Goal: Information Seeking & Learning: Understand process/instructions

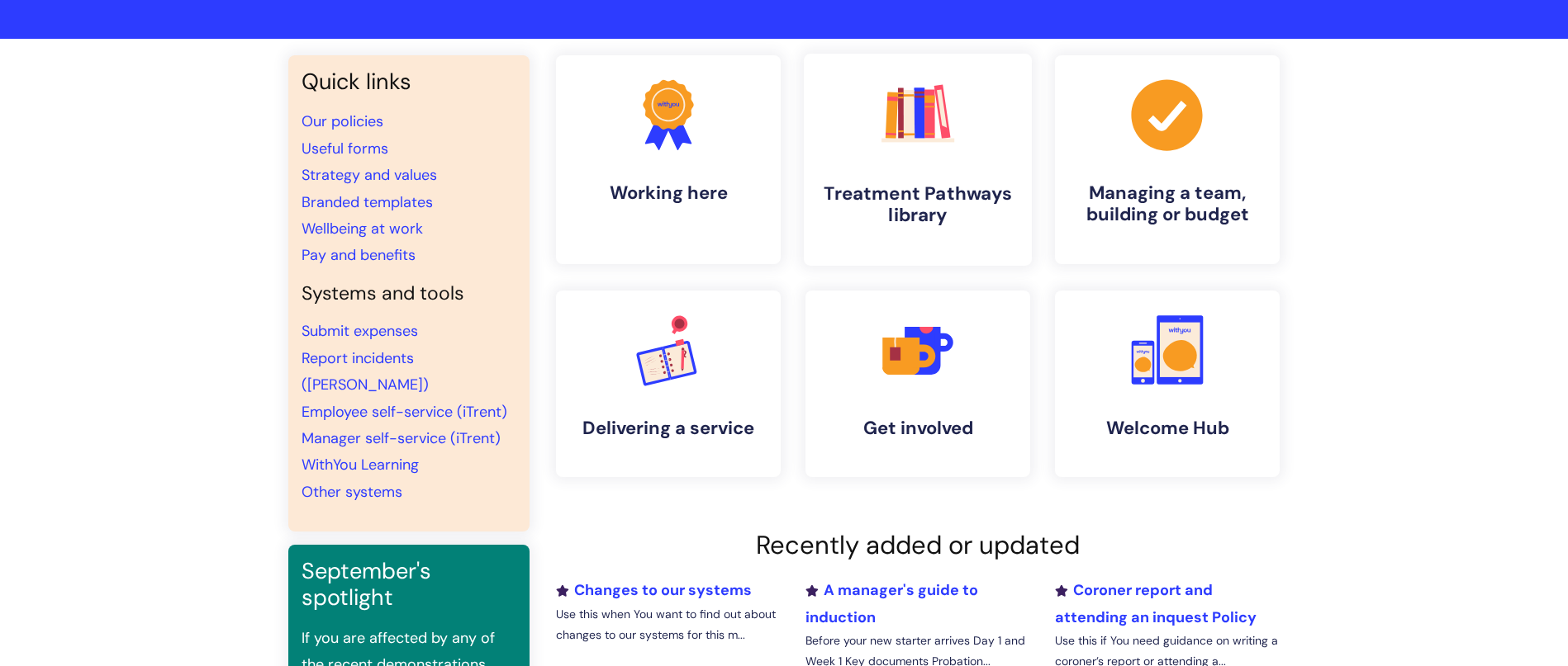
scroll to position [248, 0]
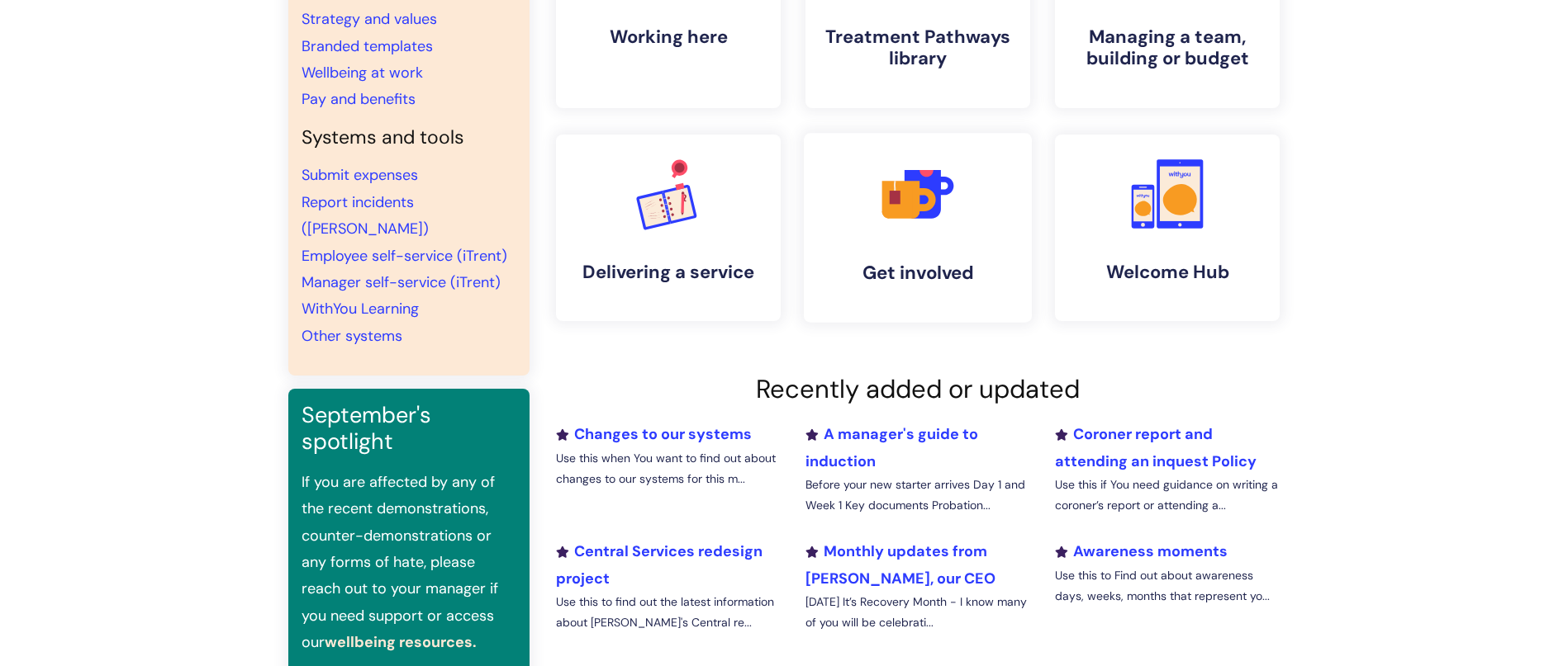
click at [909, 212] on icon at bounding box center [902, 200] width 38 height 38
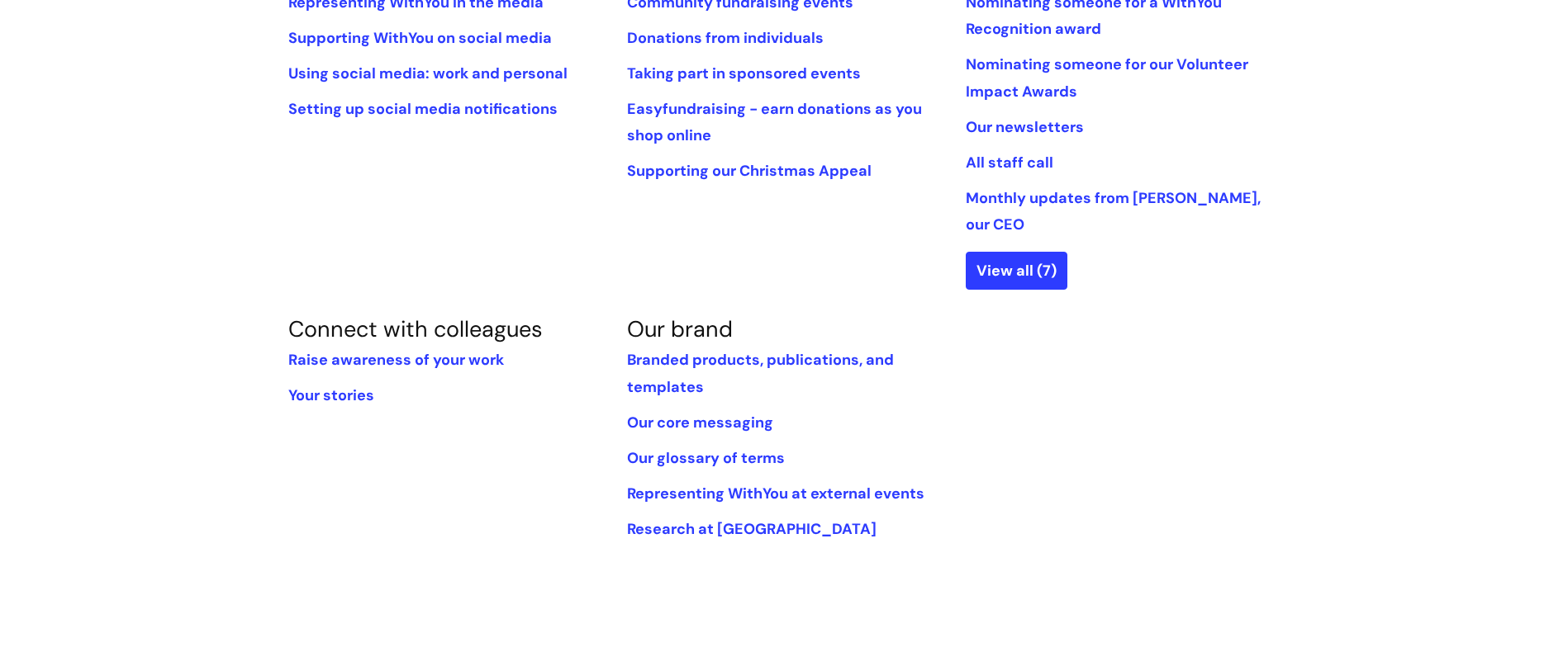
scroll to position [495, 0]
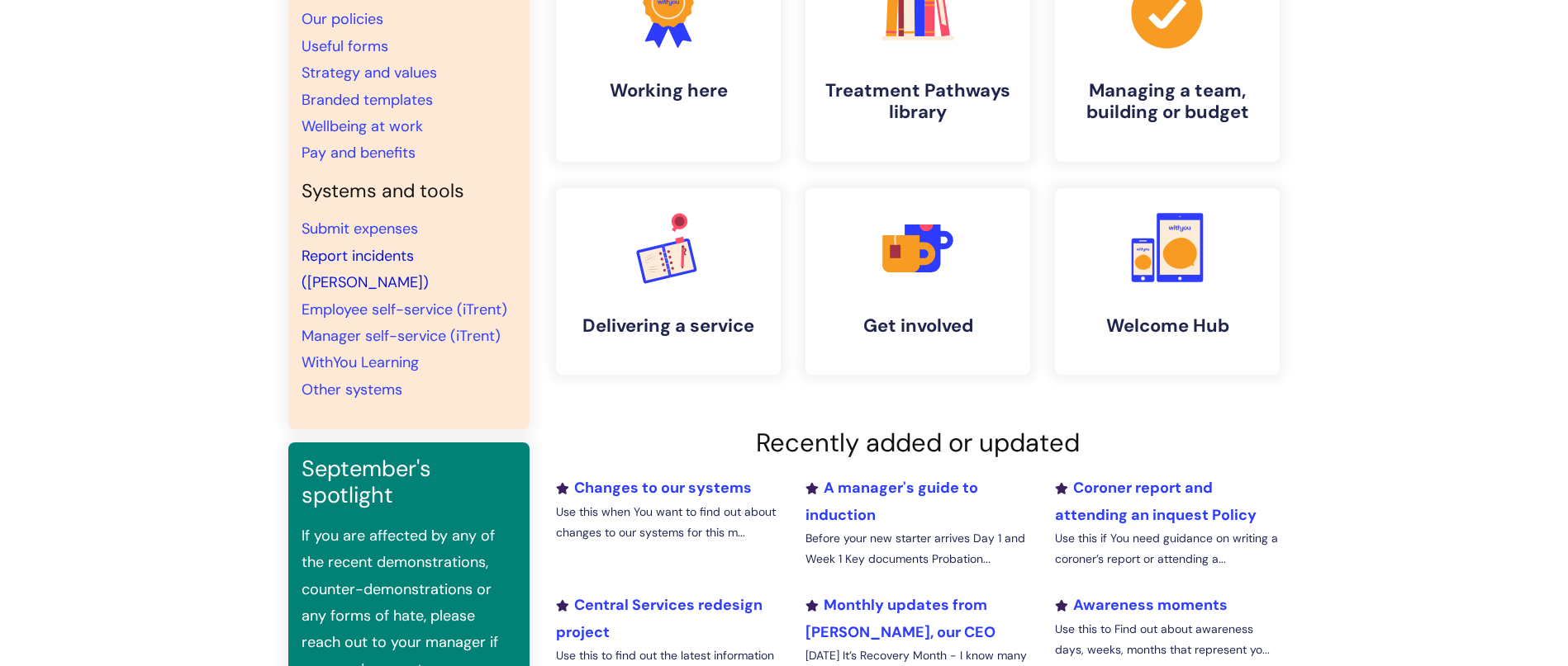
scroll to position [165, 0]
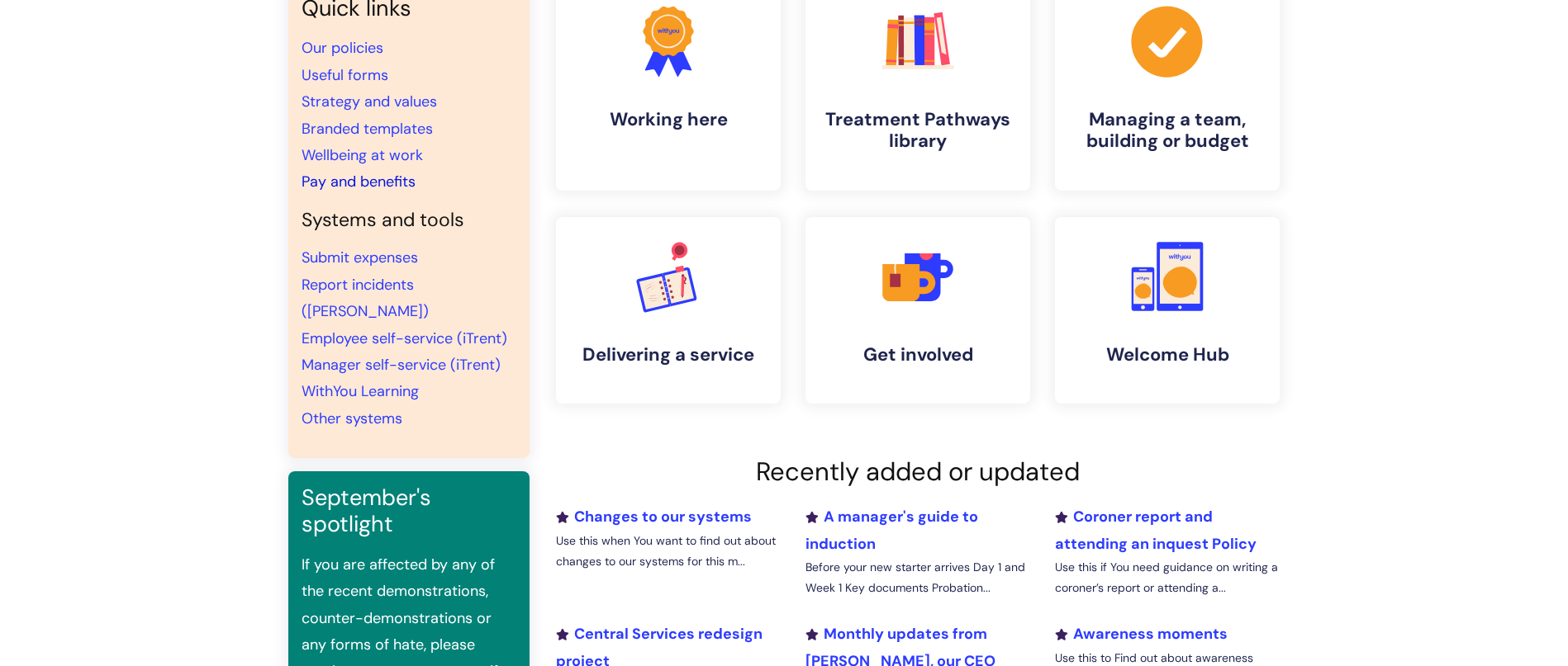
click at [364, 189] on link "Pay and benefits" at bounding box center [358, 181] width 114 height 20
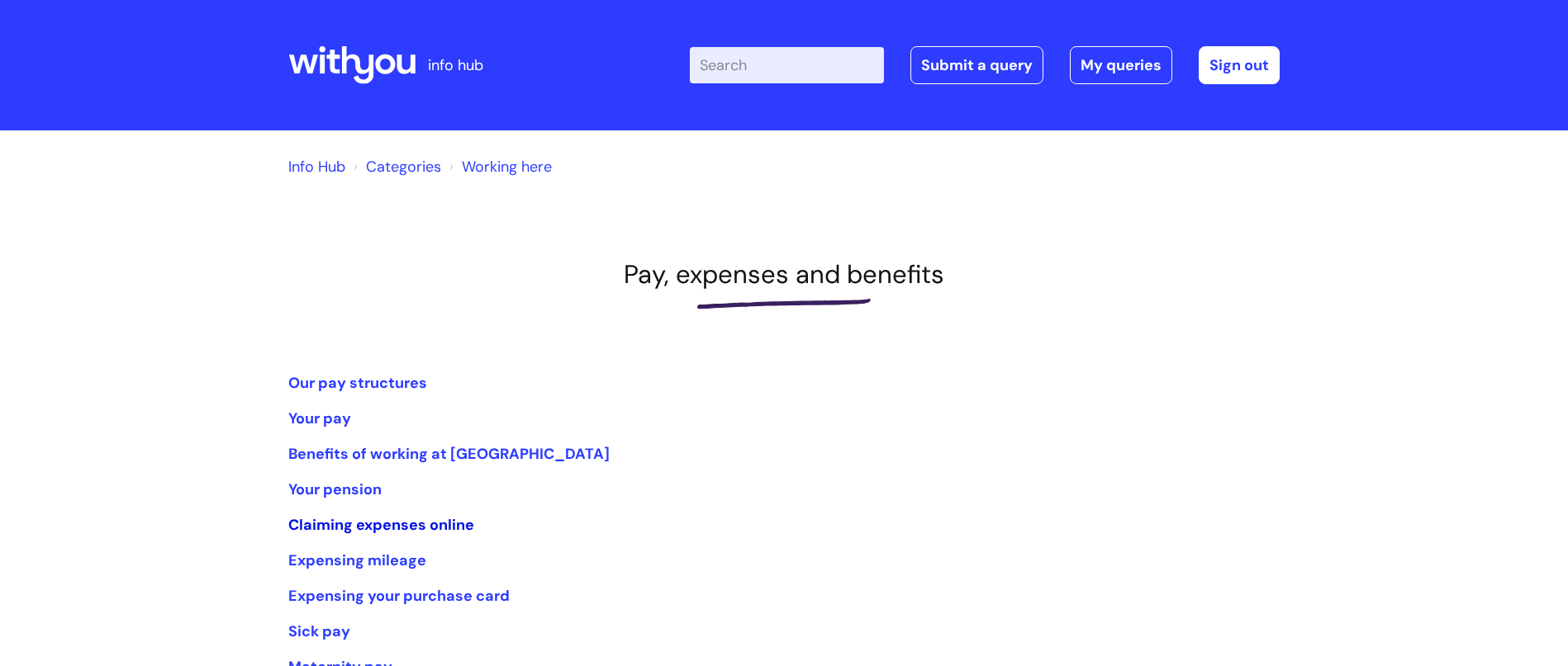
click at [418, 526] on link "Claiming expenses online" at bounding box center [381, 525] width 186 height 20
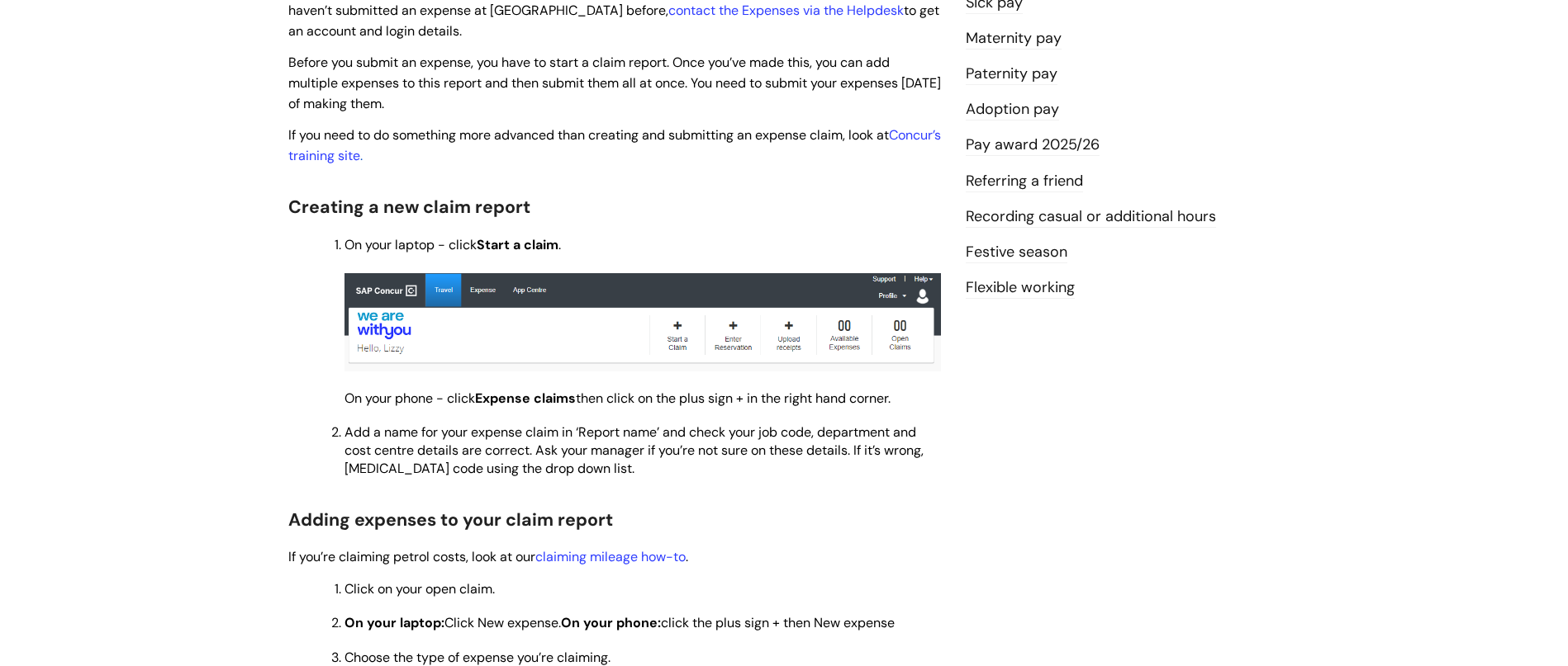
scroll to position [495, 0]
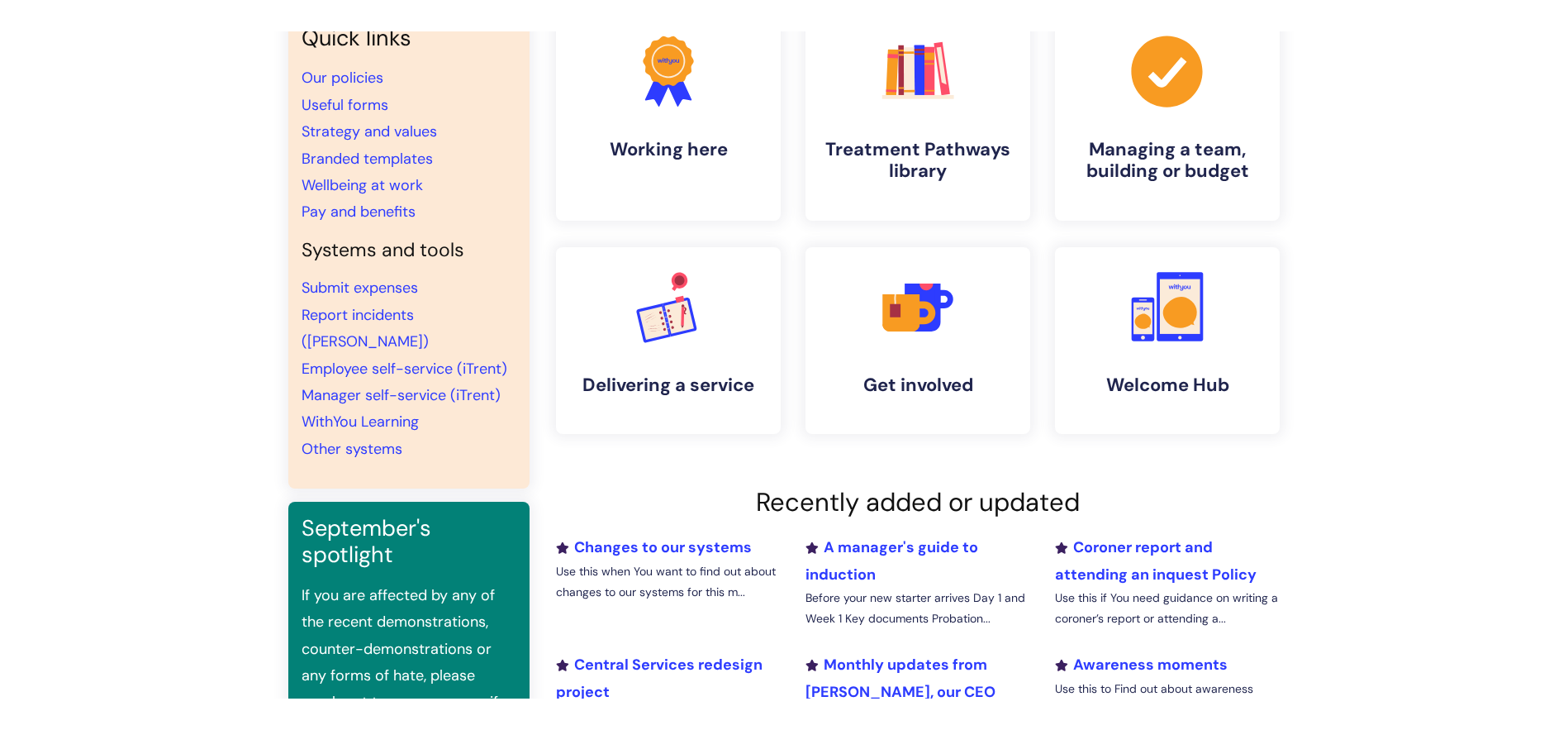
scroll to position [167, 0]
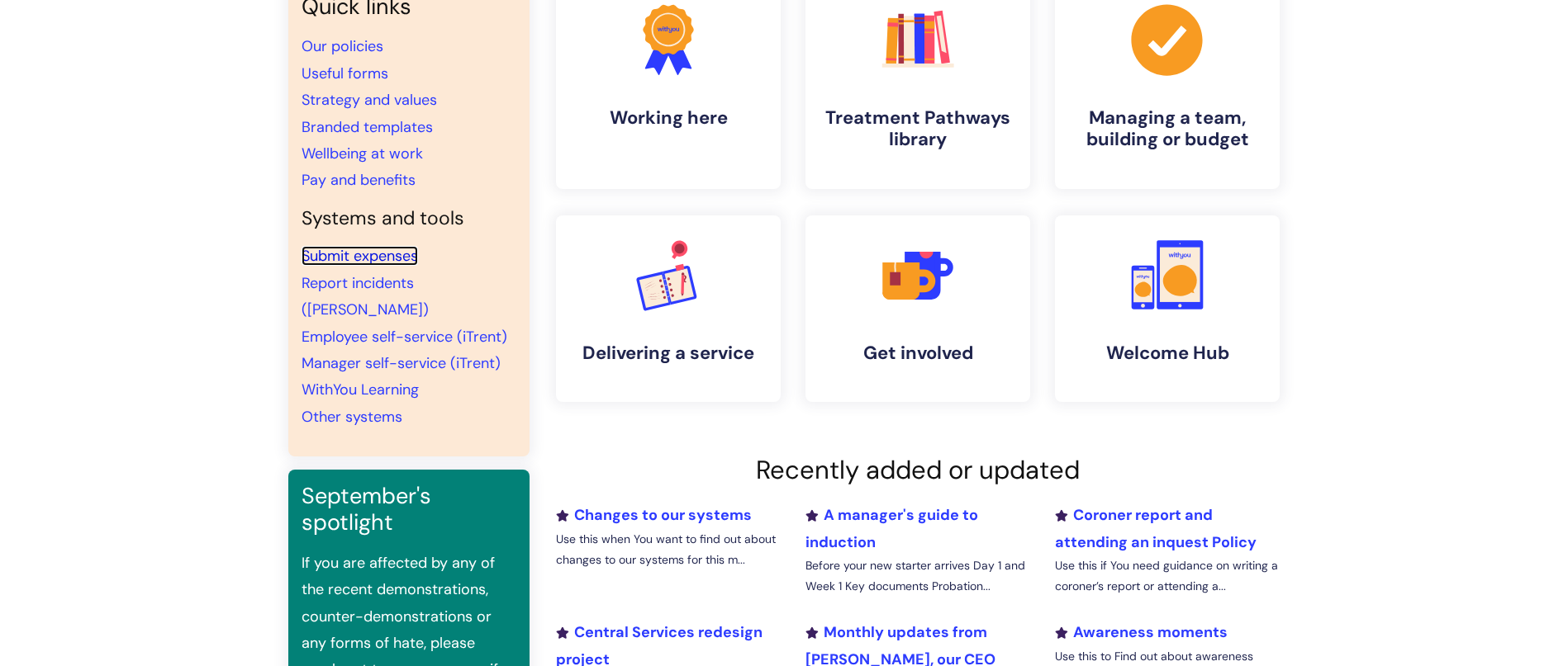
click at [364, 268] on li "Submit expenses" at bounding box center [409, 256] width 215 height 27
click at [365, 261] on link "Submit expenses" at bounding box center [359, 255] width 116 height 20
click at [400, 283] on link "Report incidents ([PERSON_NAME])" at bounding box center [365, 297] width 128 height 46
click at [415, 327] on link "Employee self-service (iTrent)" at bounding box center [404, 337] width 205 height 20
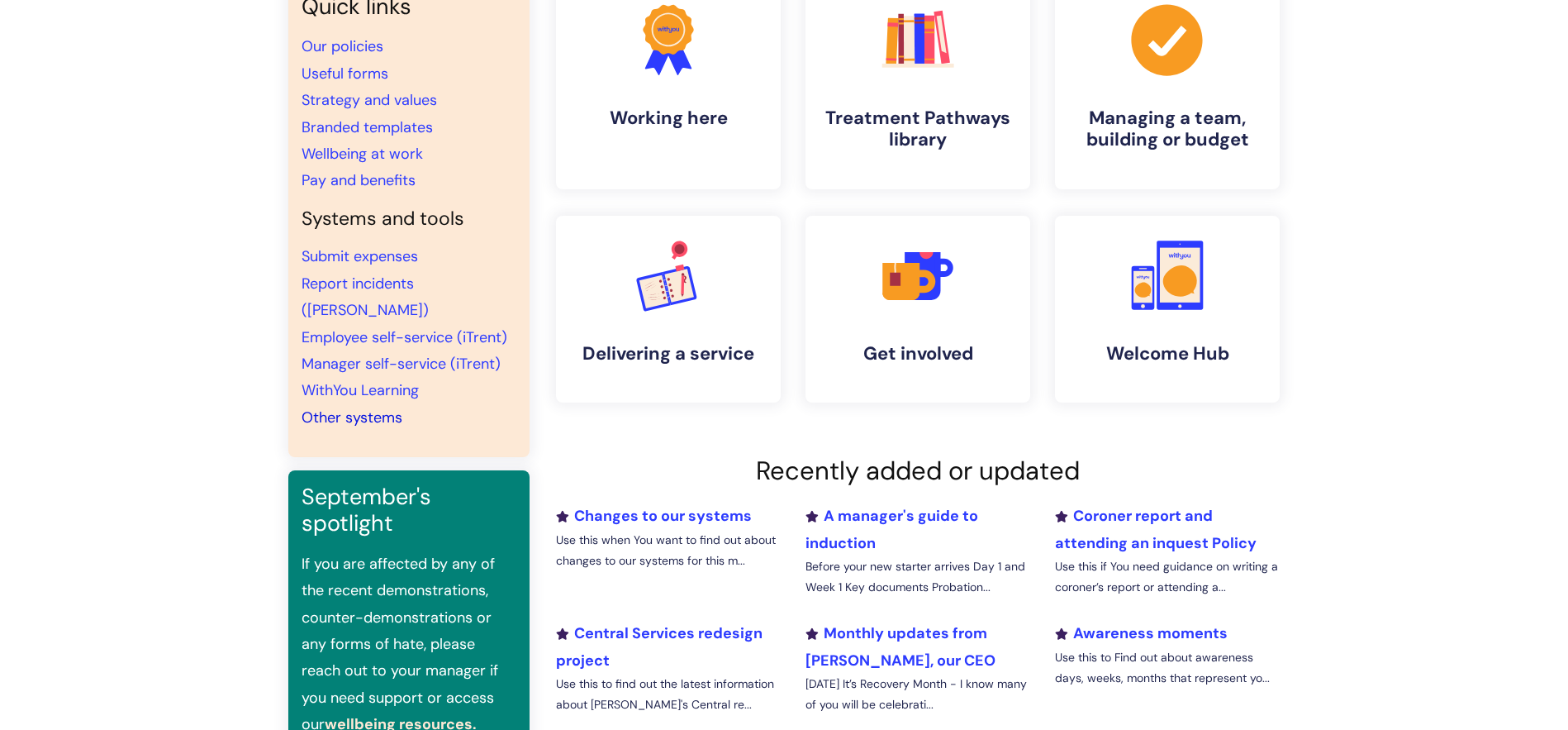
click at [388, 407] on link "Other systems" at bounding box center [351, 417] width 101 height 20
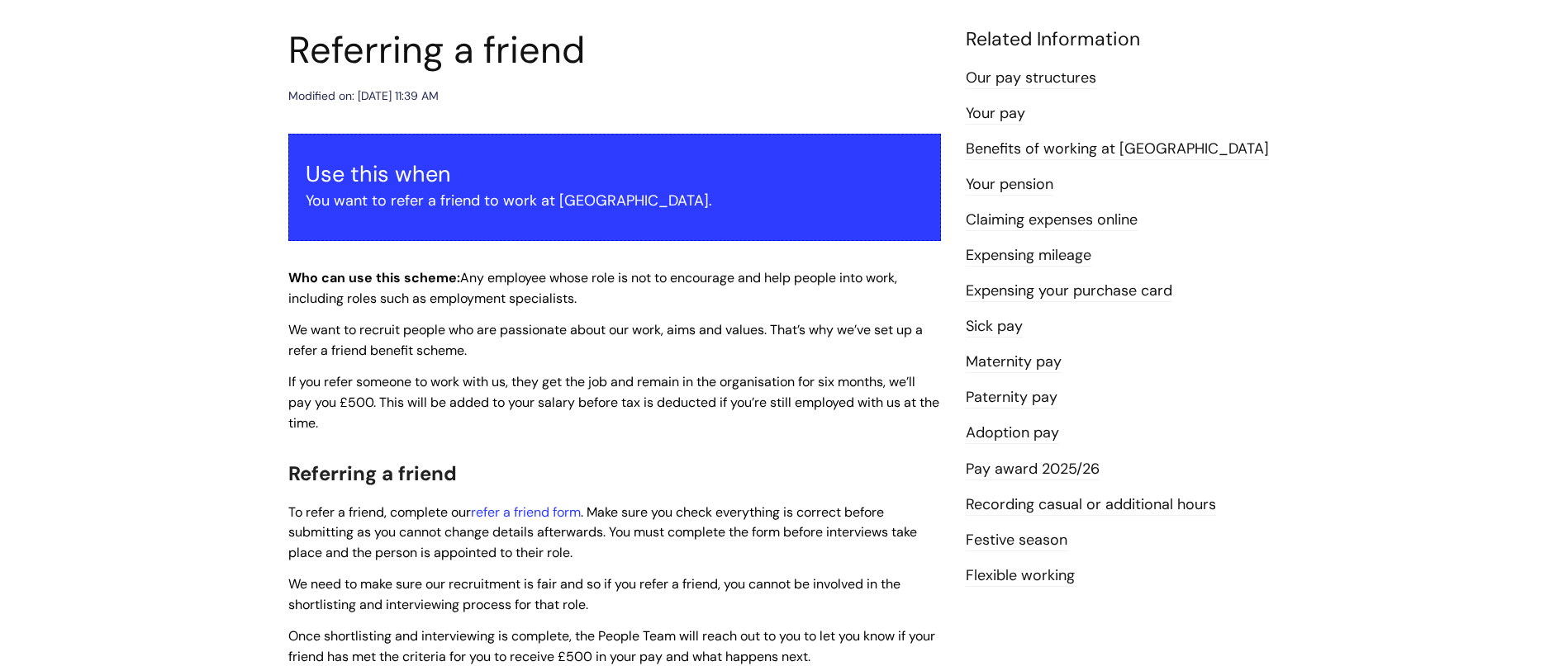
scroll to position [248, 0]
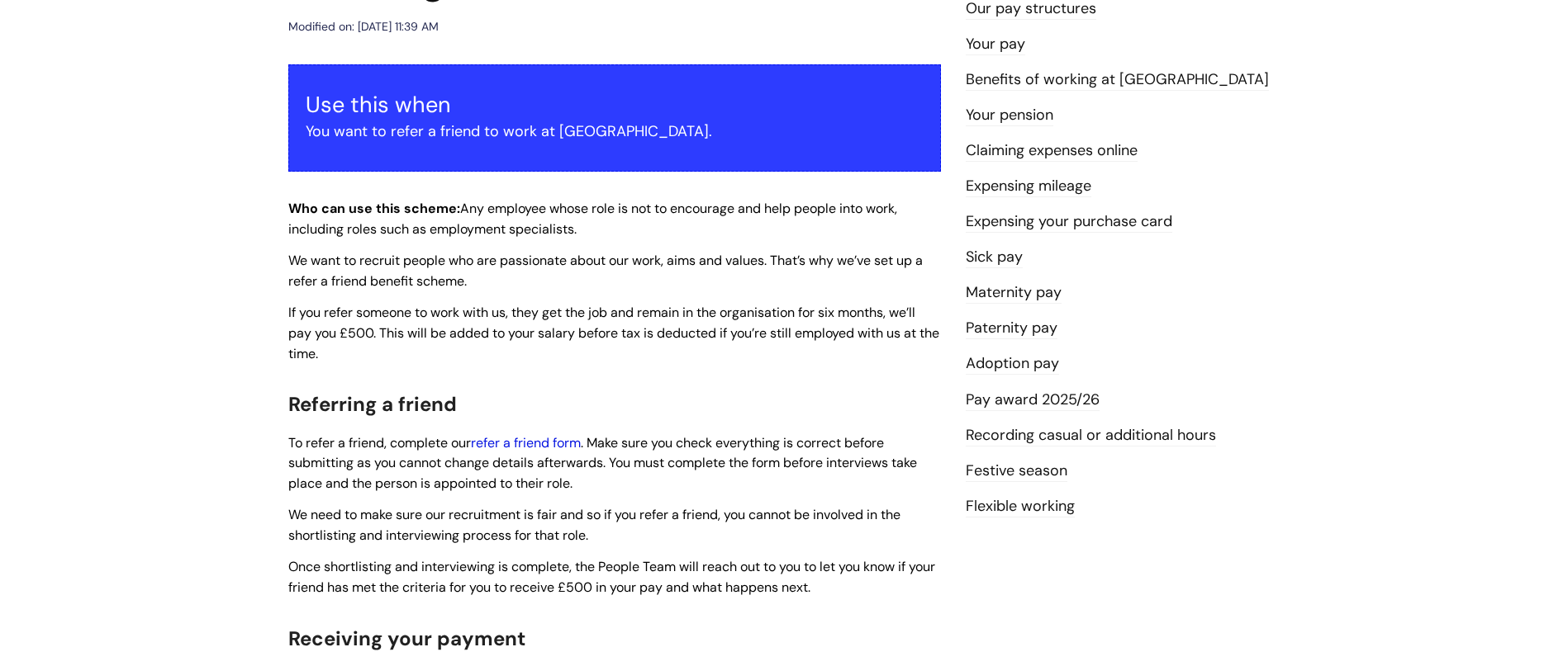
click at [532, 438] on link "refer a friend form" at bounding box center [526, 443] width 109 height 17
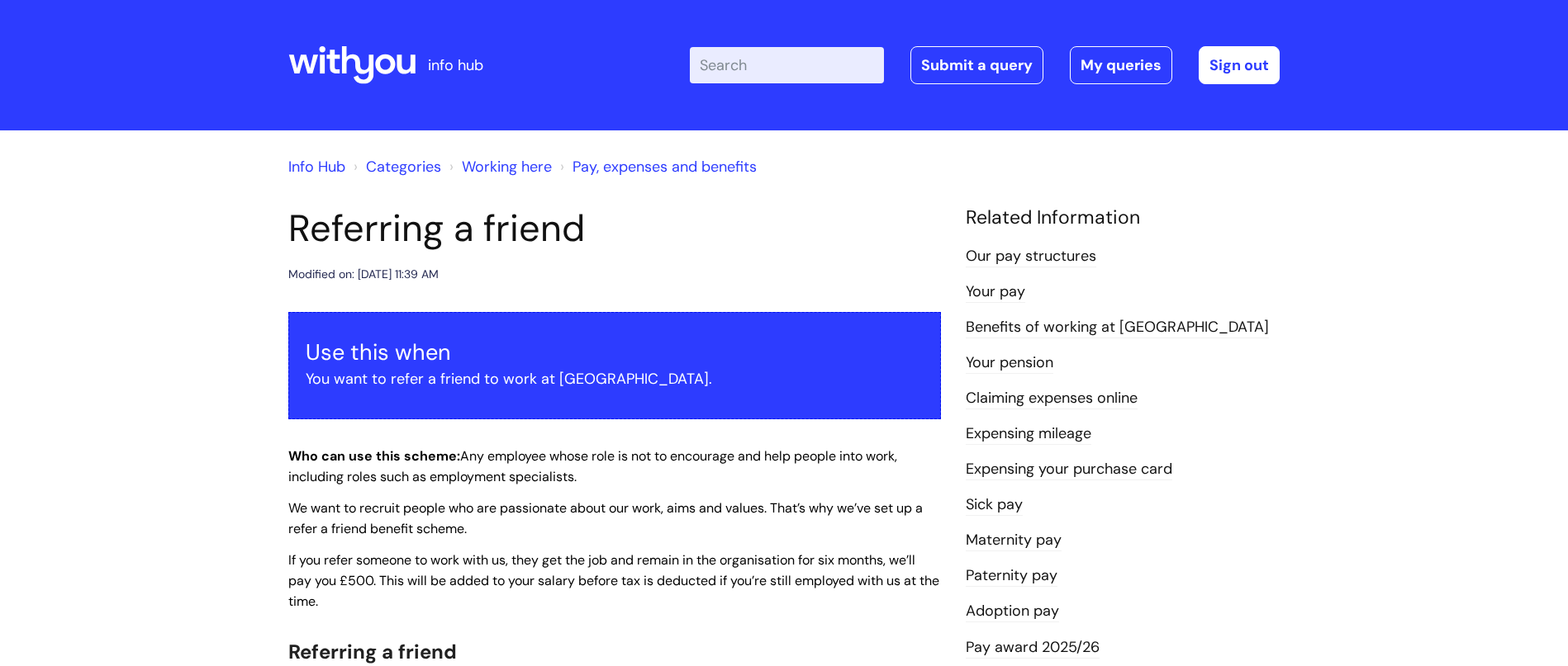
scroll to position [250, 0]
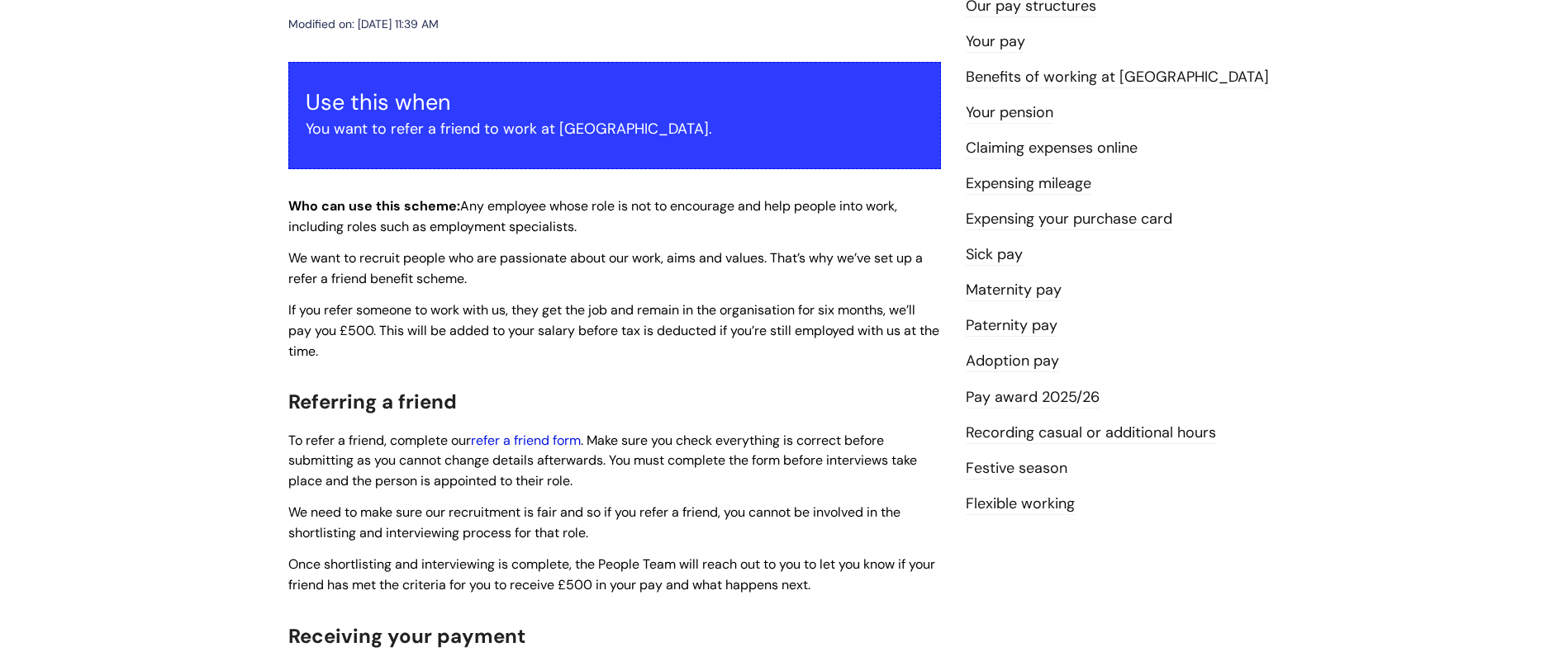
click at [529, 435] on link "refer a friend form" at bounding box center [526, 440] width 109 height 17
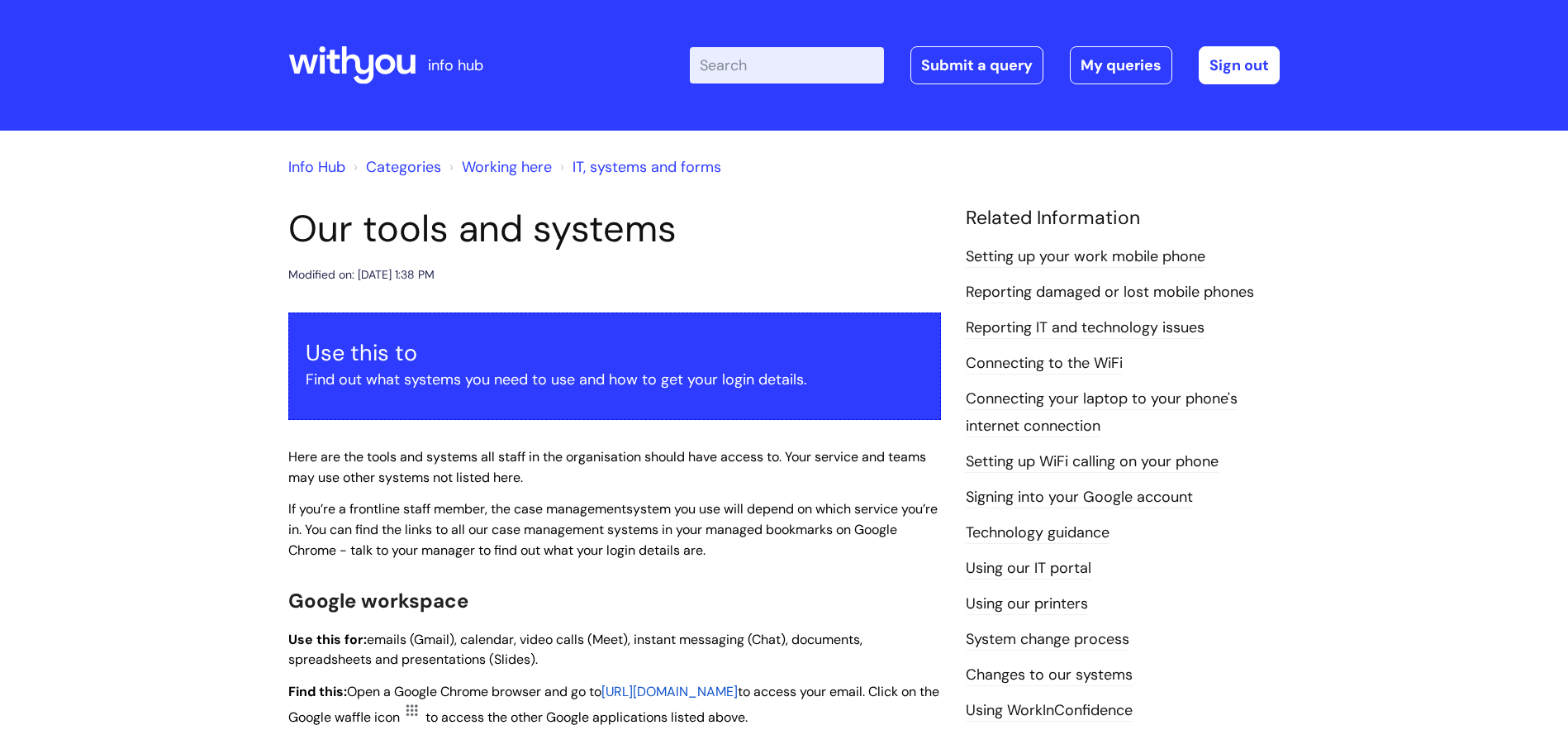
click at [356, 67] on icon at bounding box center [358, 65] width 33 height 38
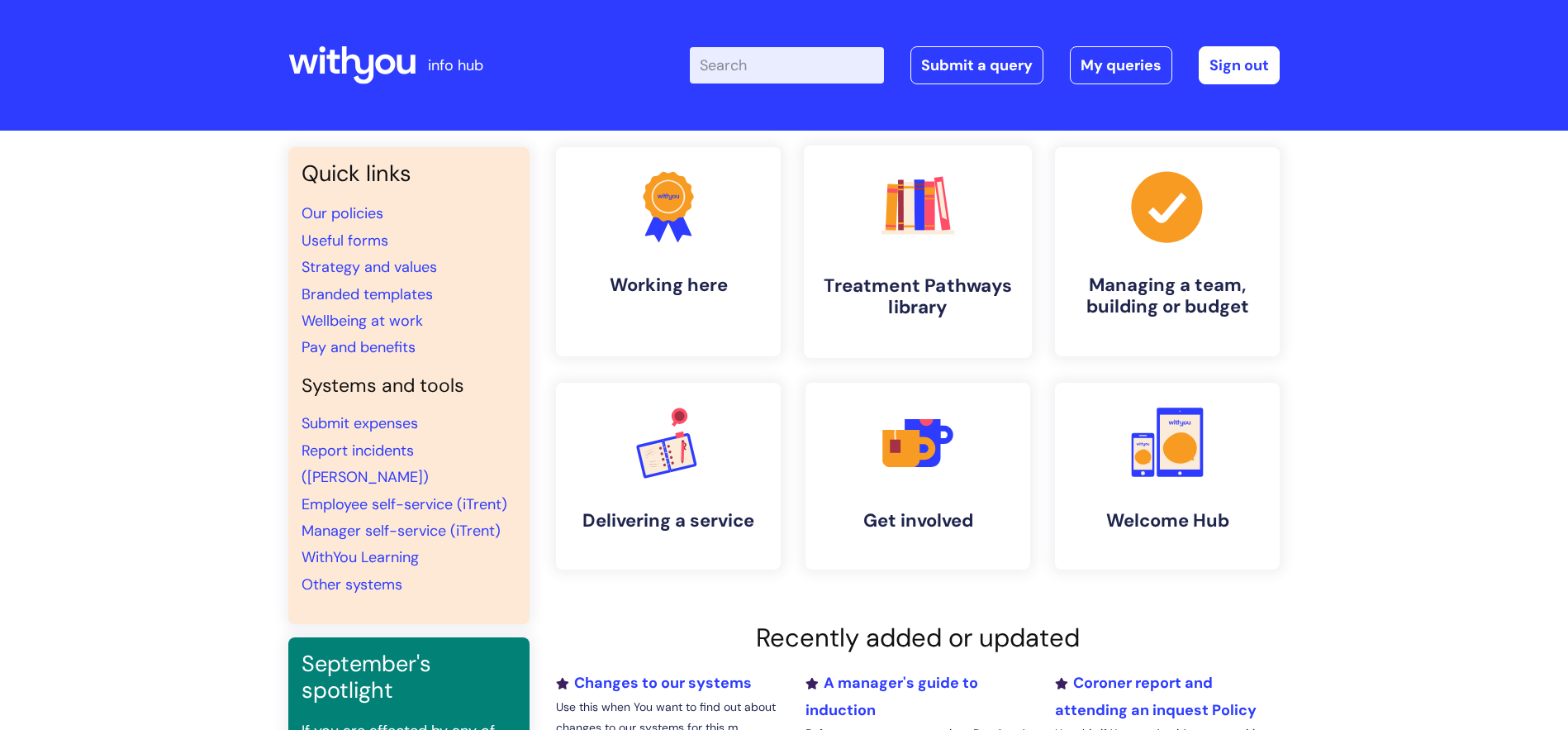
click at [929, 287] on h4 "Treatment Pathways library" at bounding box center [918, 297] width 202 height 44
click at [1179, 482] on icon ".cls-1{fill:#f89b22;}.cls-1,.cls-2,.cls-3{stroke-width:0px;}.cls-2{fill:#2d3cff…" at bounding box center [1167, 441] width 82 height 82
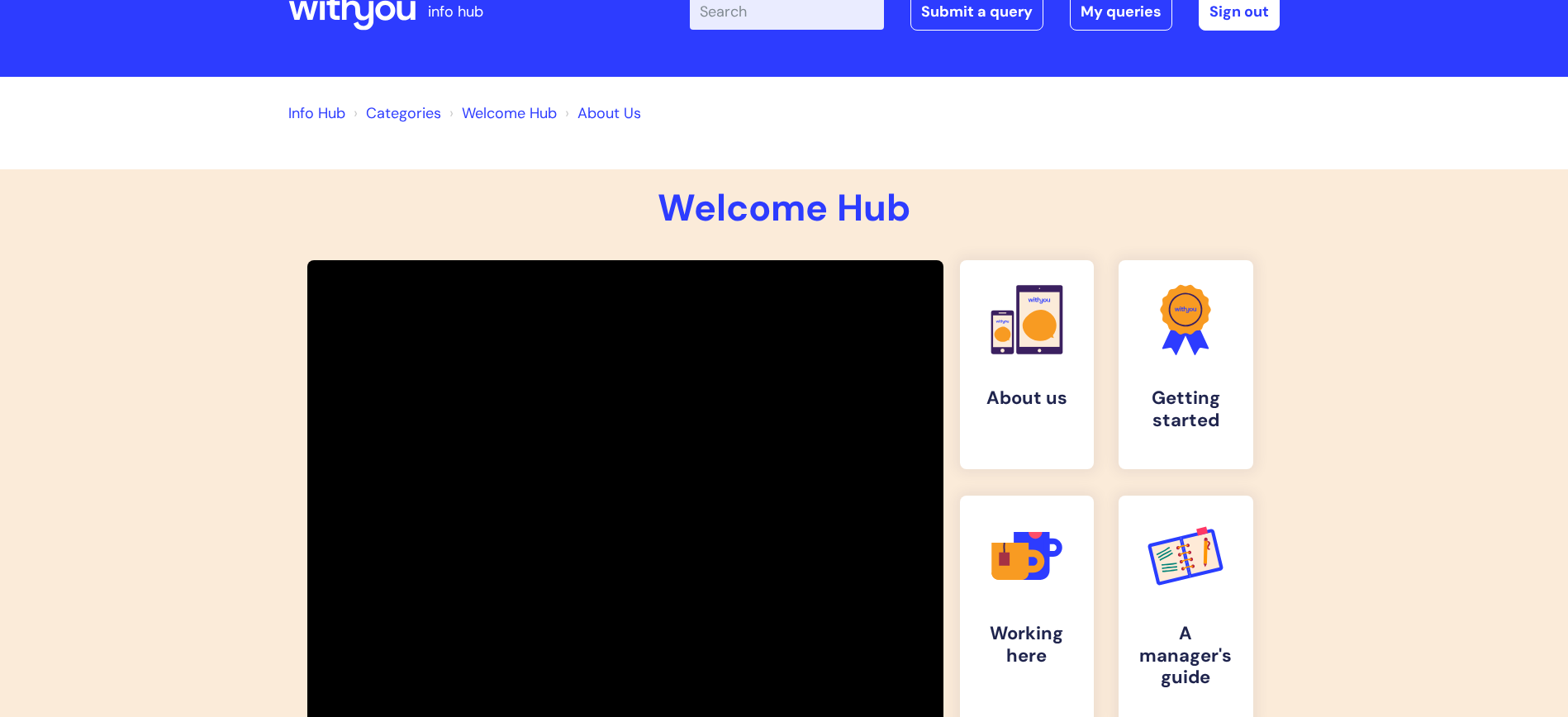
scroll to position [92, 0]
